Goal: Information Seeking & Learning: Learn about a topic

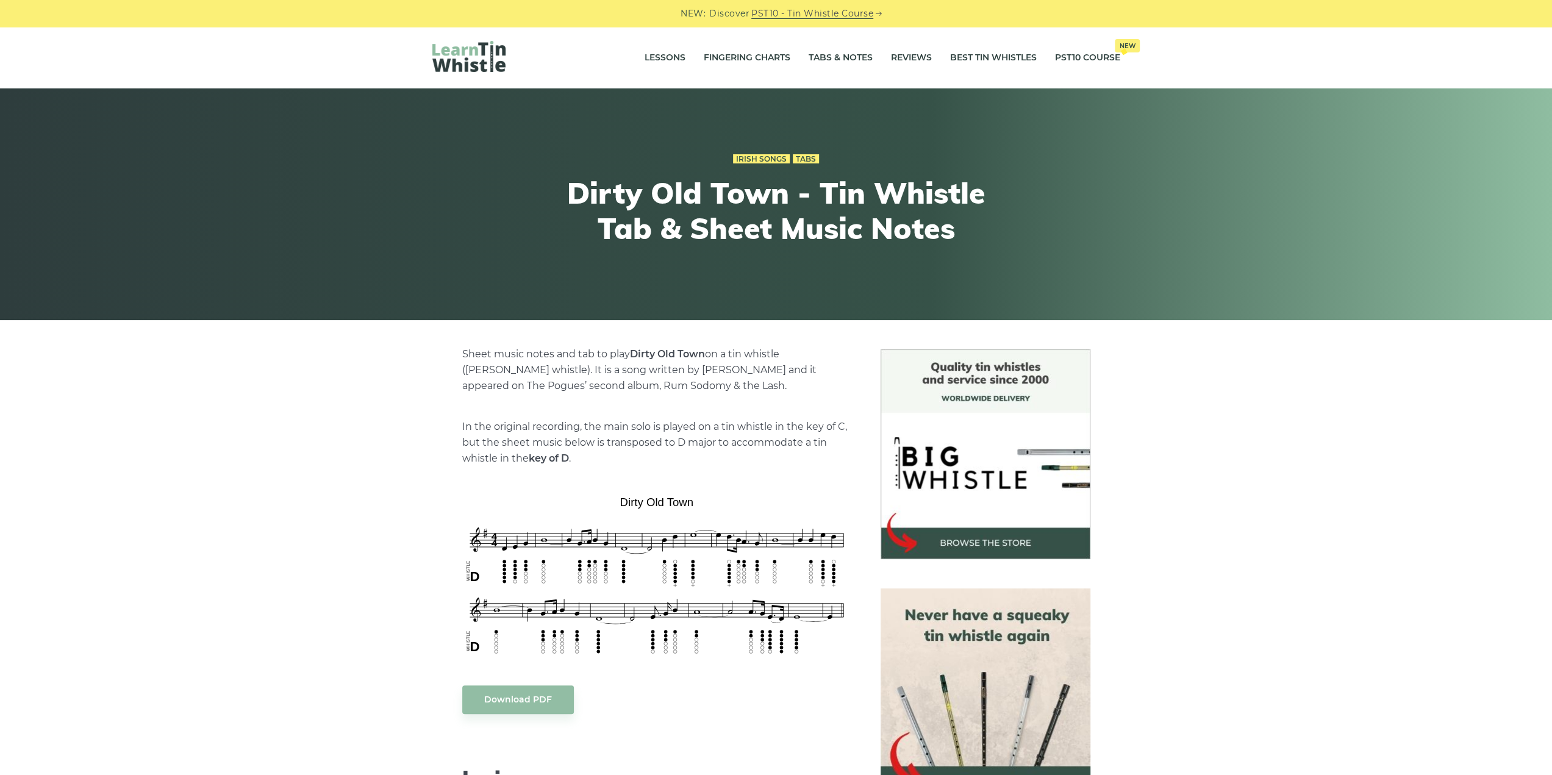
drag, startPoint x: 0, startPoint y: 0, endPoint x: 66, endPoint y: 386, distance: 391.5
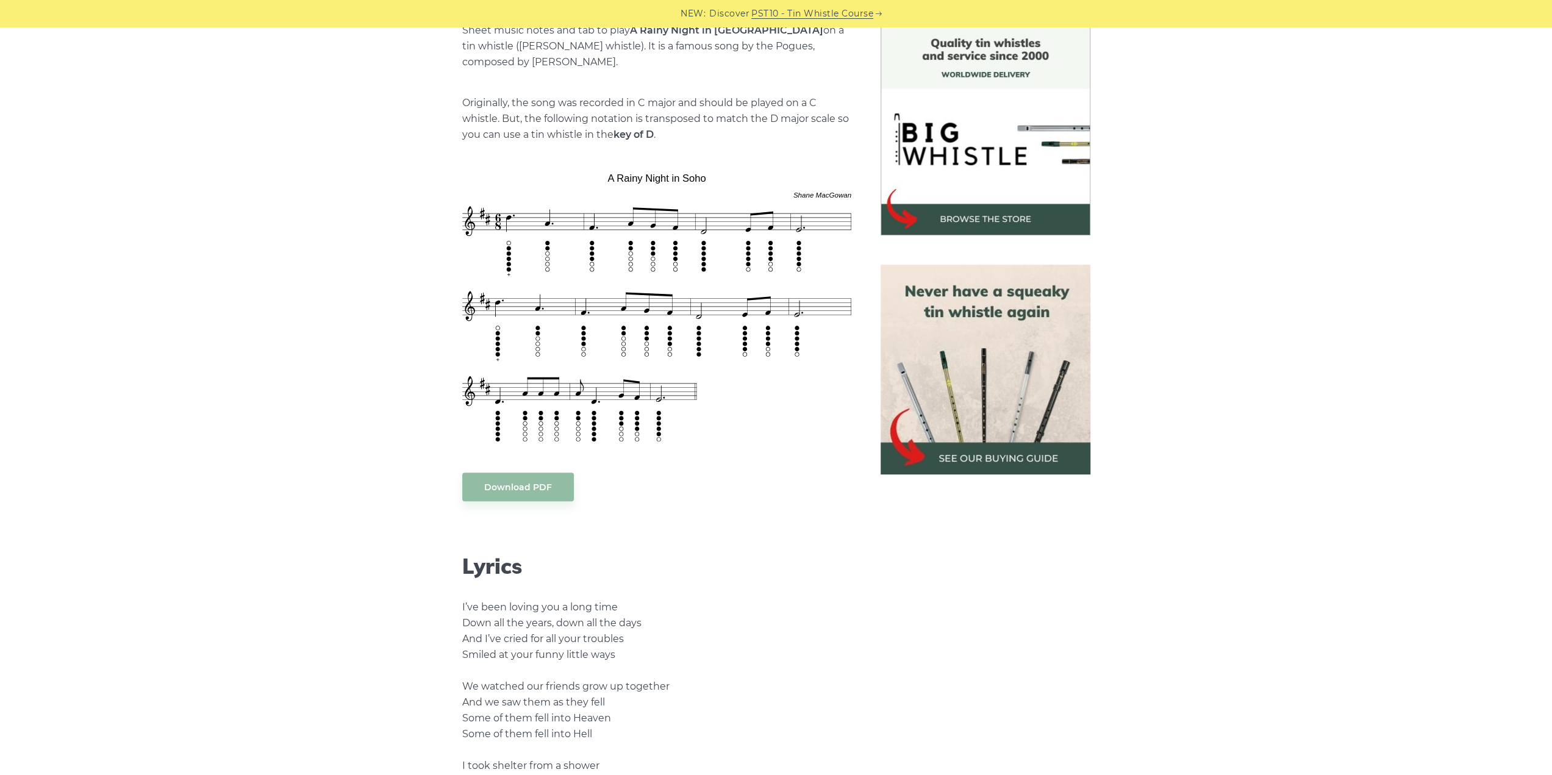
scroll to position [305, 0]
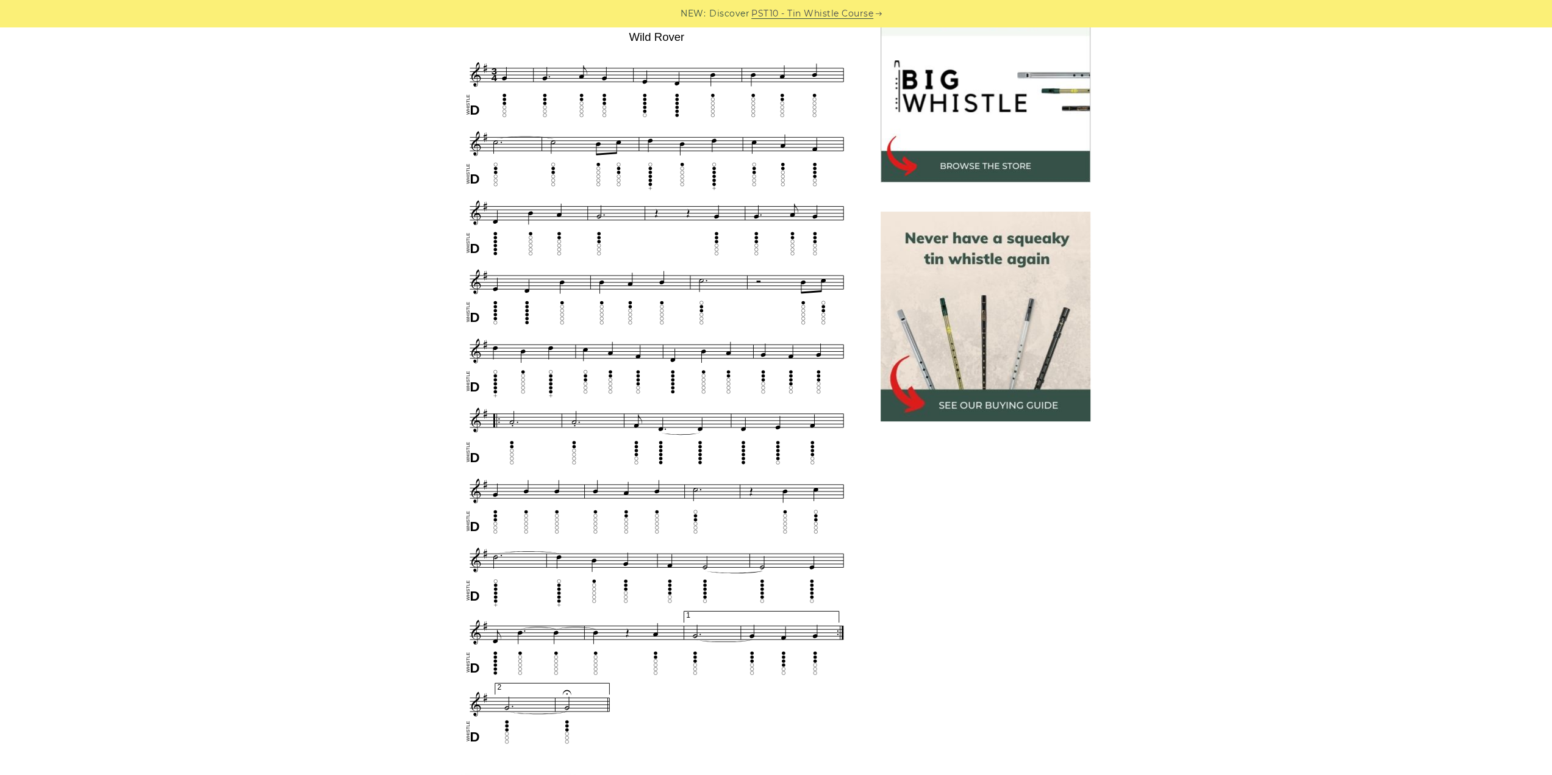
scroll to position [366, 0]
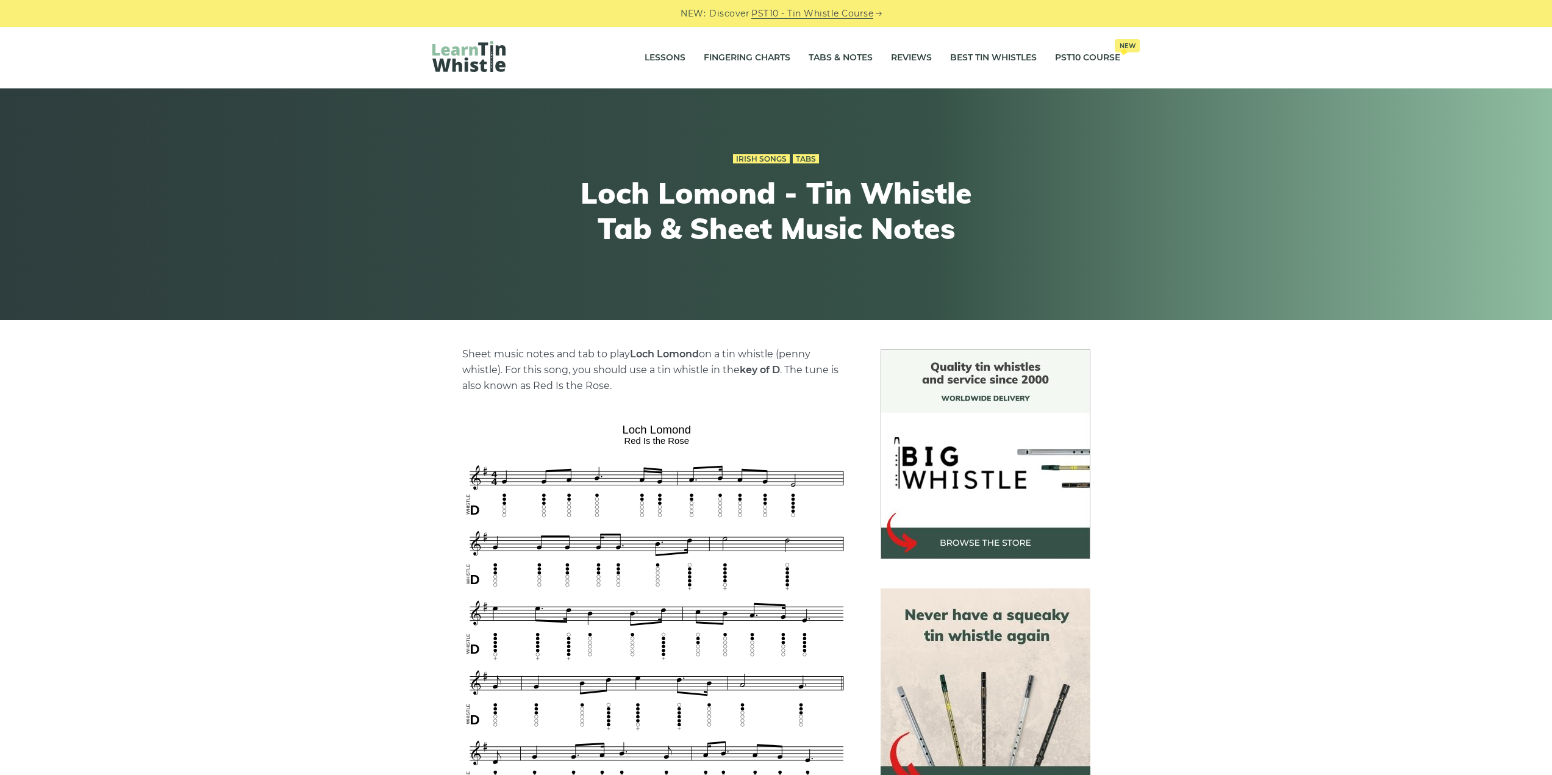
click at [788, 227] on h1 "Loch Lomond - Tin Whistle Tab & Sheet Music Notes" at bounding box center [776, 211] width 449 height 70
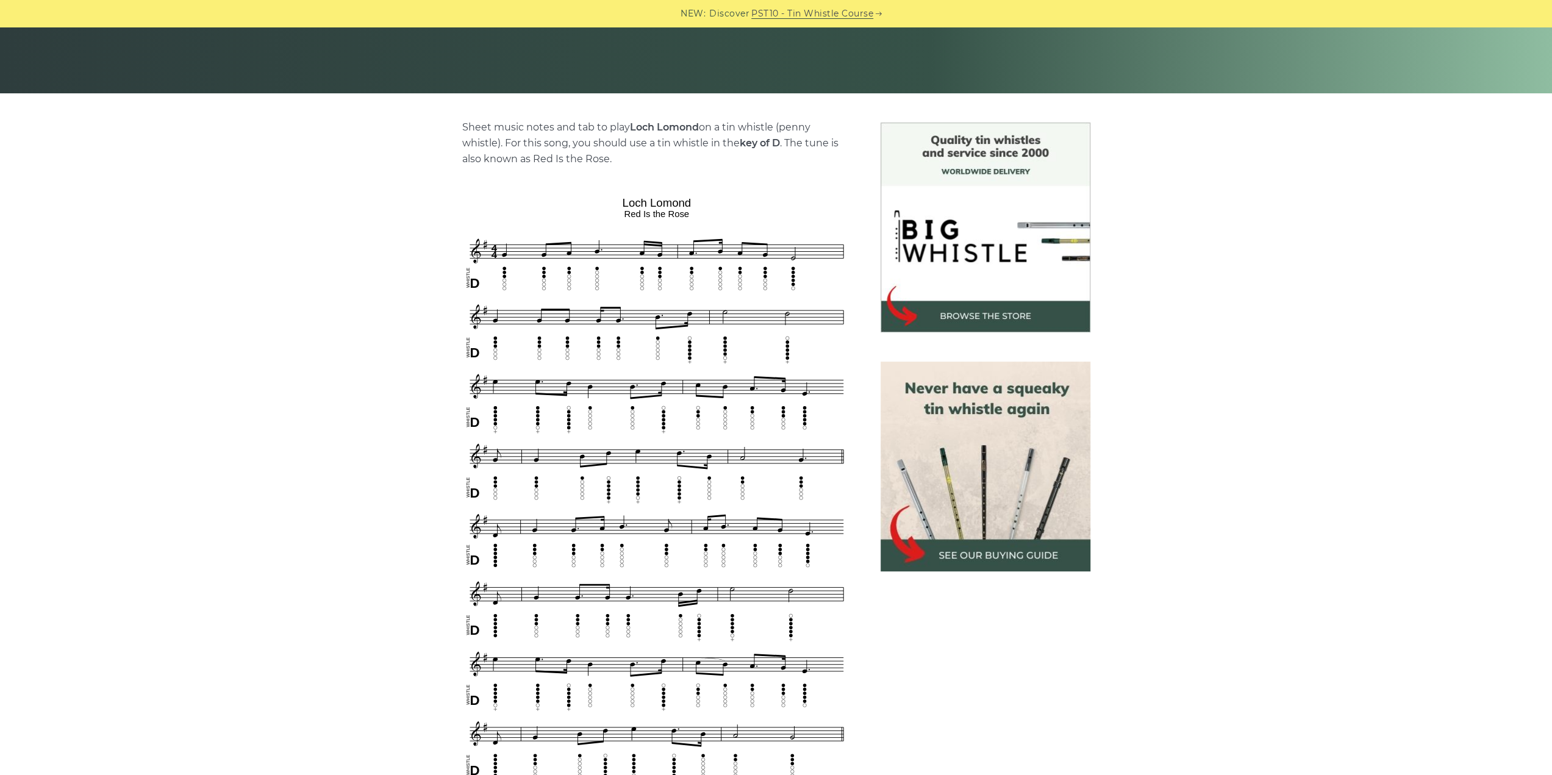
scroll to position [183, 0]
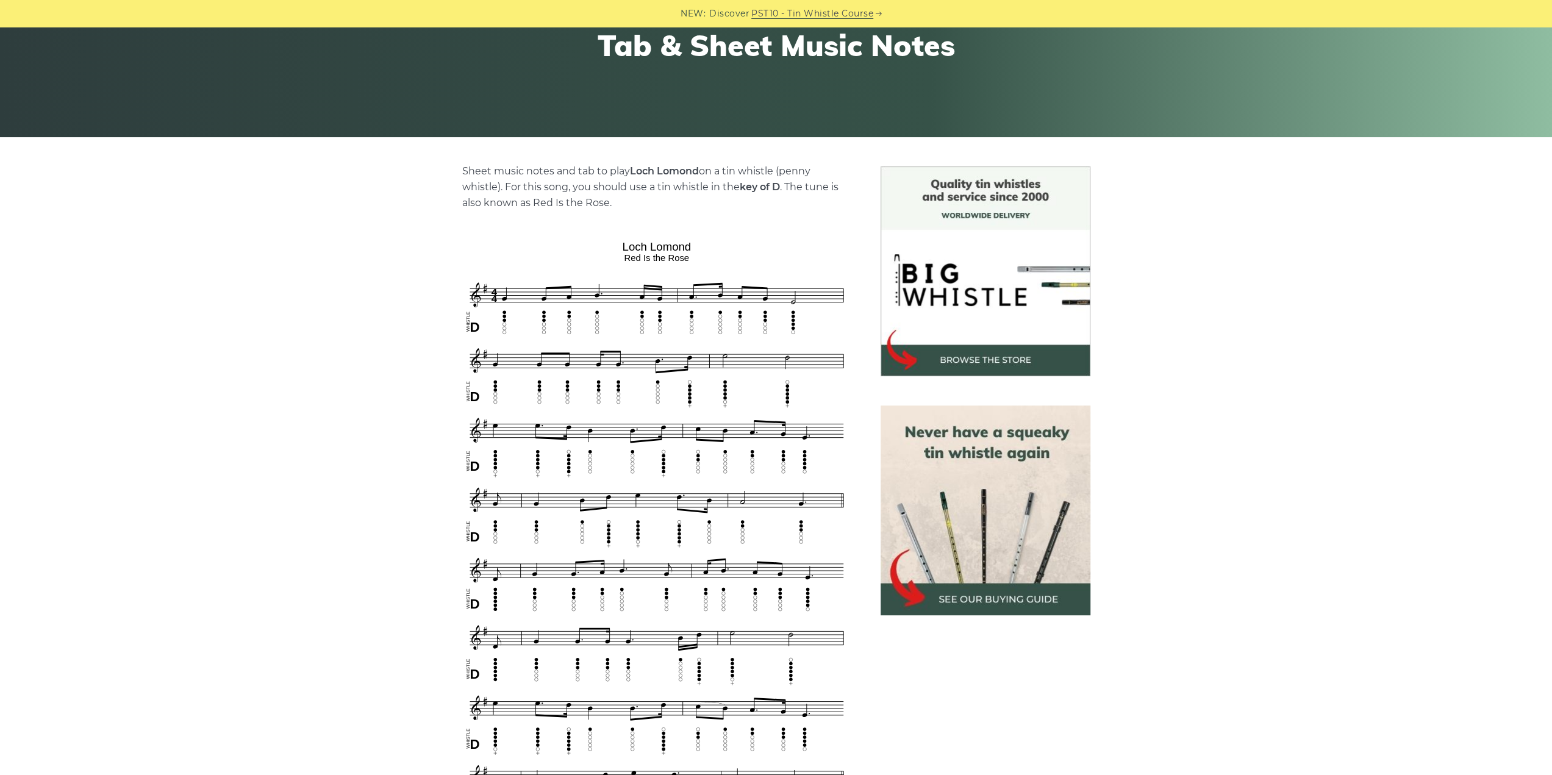
drag, startPoint x: 157, startPoint y: 279, endPoint x: 202, endPoint y: 163, distance: 123.7
click at [157, 279] on div "Sheet music notes and tab to play Loch Lomond on a tin whistle ([PERSON_NAME] w…" at bounding box center [776, 725] width 1552 height 1119
